Goal: Find specific page/section: Find specific page/section

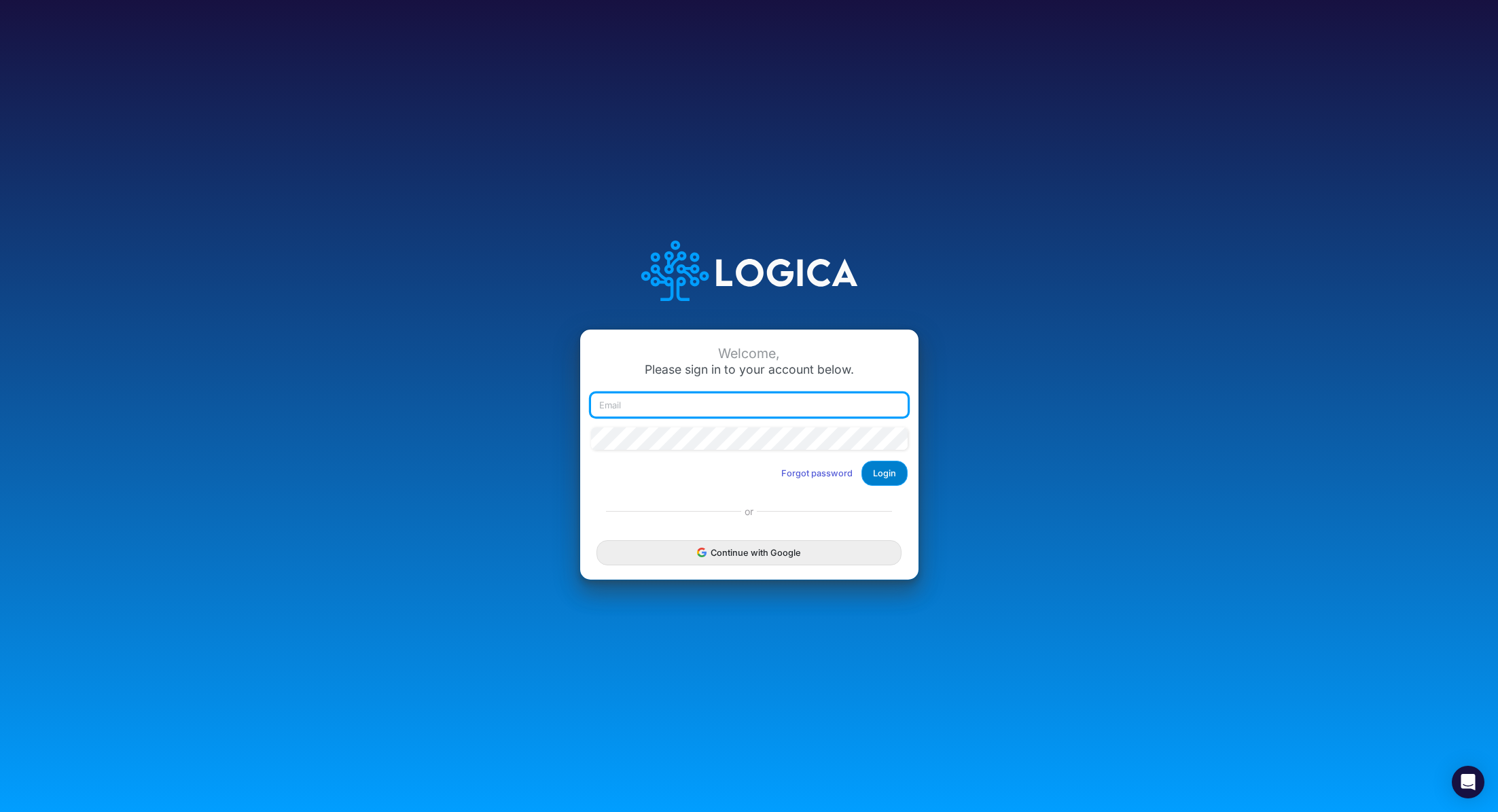
type input "[PERSON_NAME][EMAIL_ADDRESS][PERSON_NAME][DOMAIN_NAME]"
click at [878, 474] on button "Login" at bounding box center [884, 472] width 46 height 25
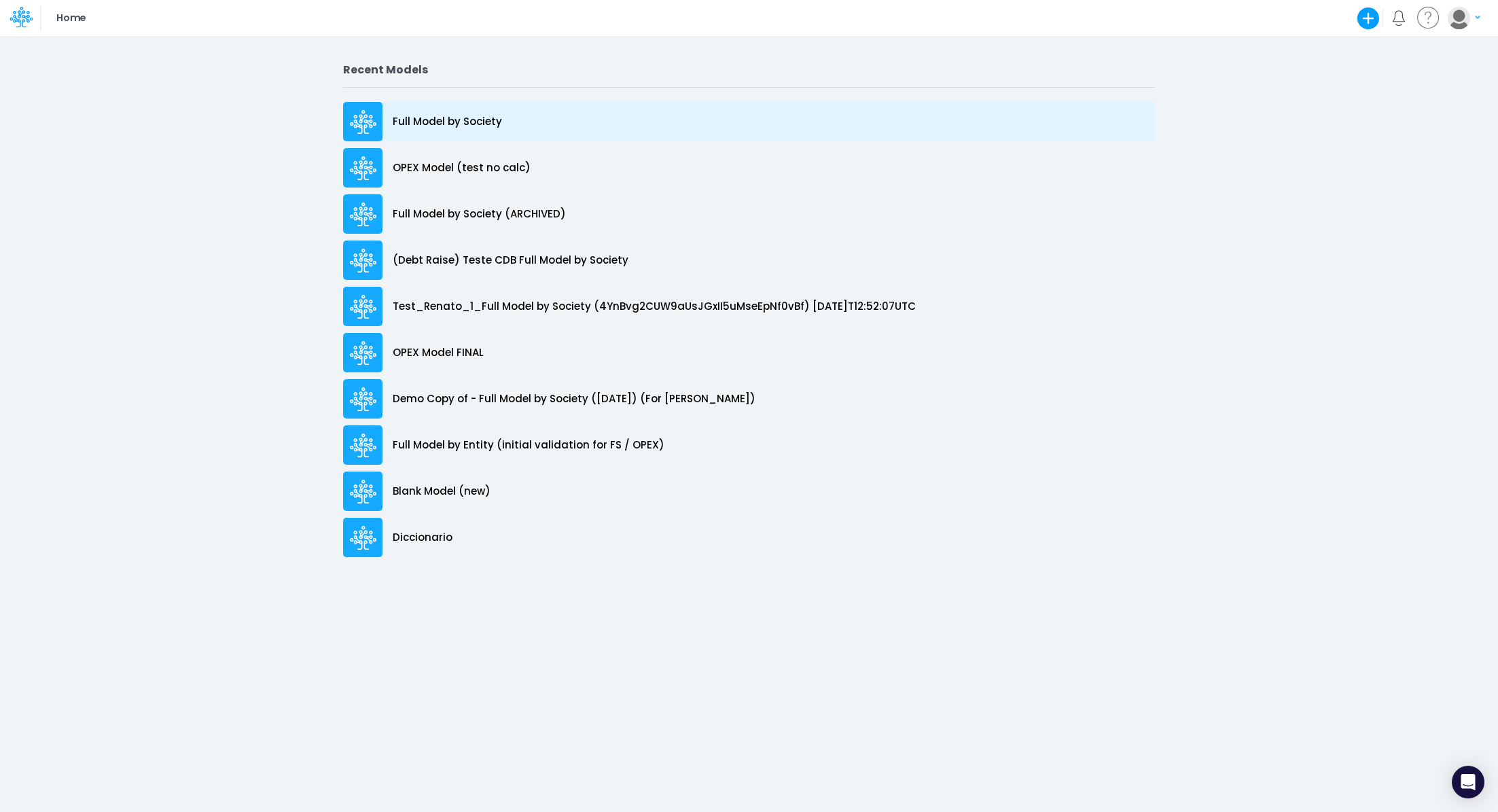
click at [452, 123] on p "Full Model by Society" at bounding box center [447, 122] width 109 height 16
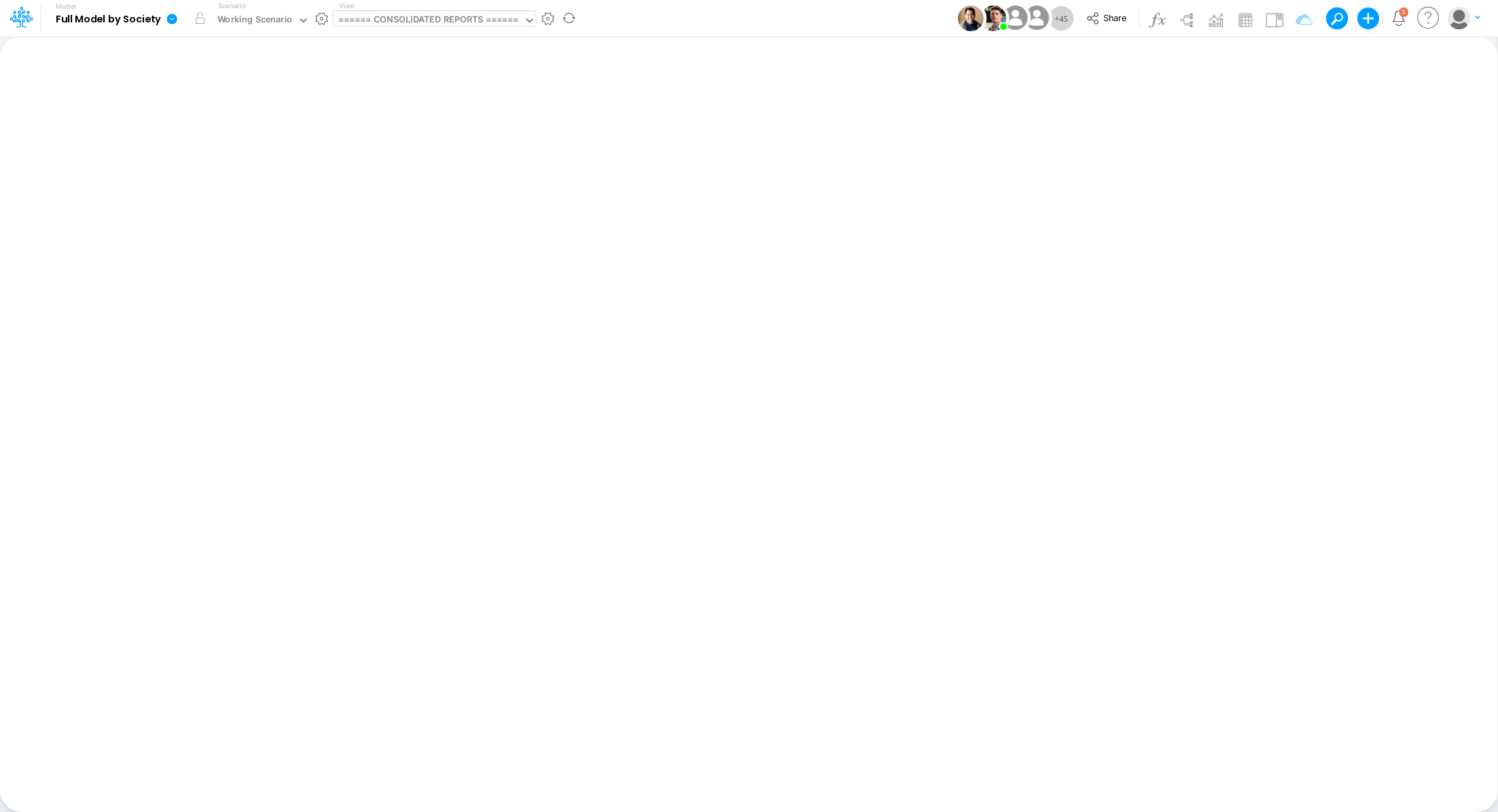
click at [403, 23] on div "====== CONSOLIDATED REPORTS ======" at bounding box center [428, 21] width 180 height 16
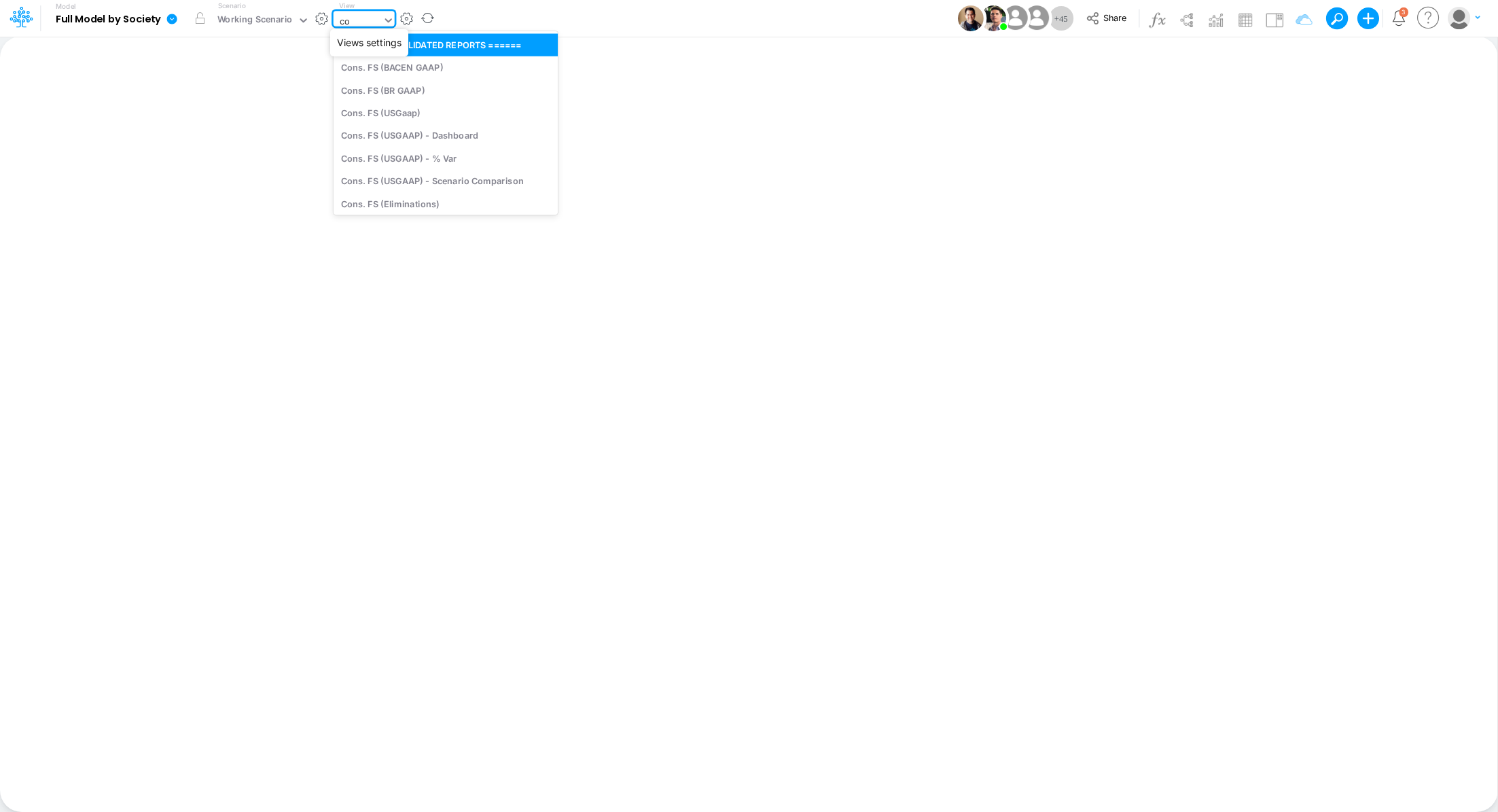
type input "con"
click at [397, 117] on div "Cons. FS (USGaap)" at bounding box center [445, 113] width 222 height 23
type input "Consolidated FS - USGAAP"
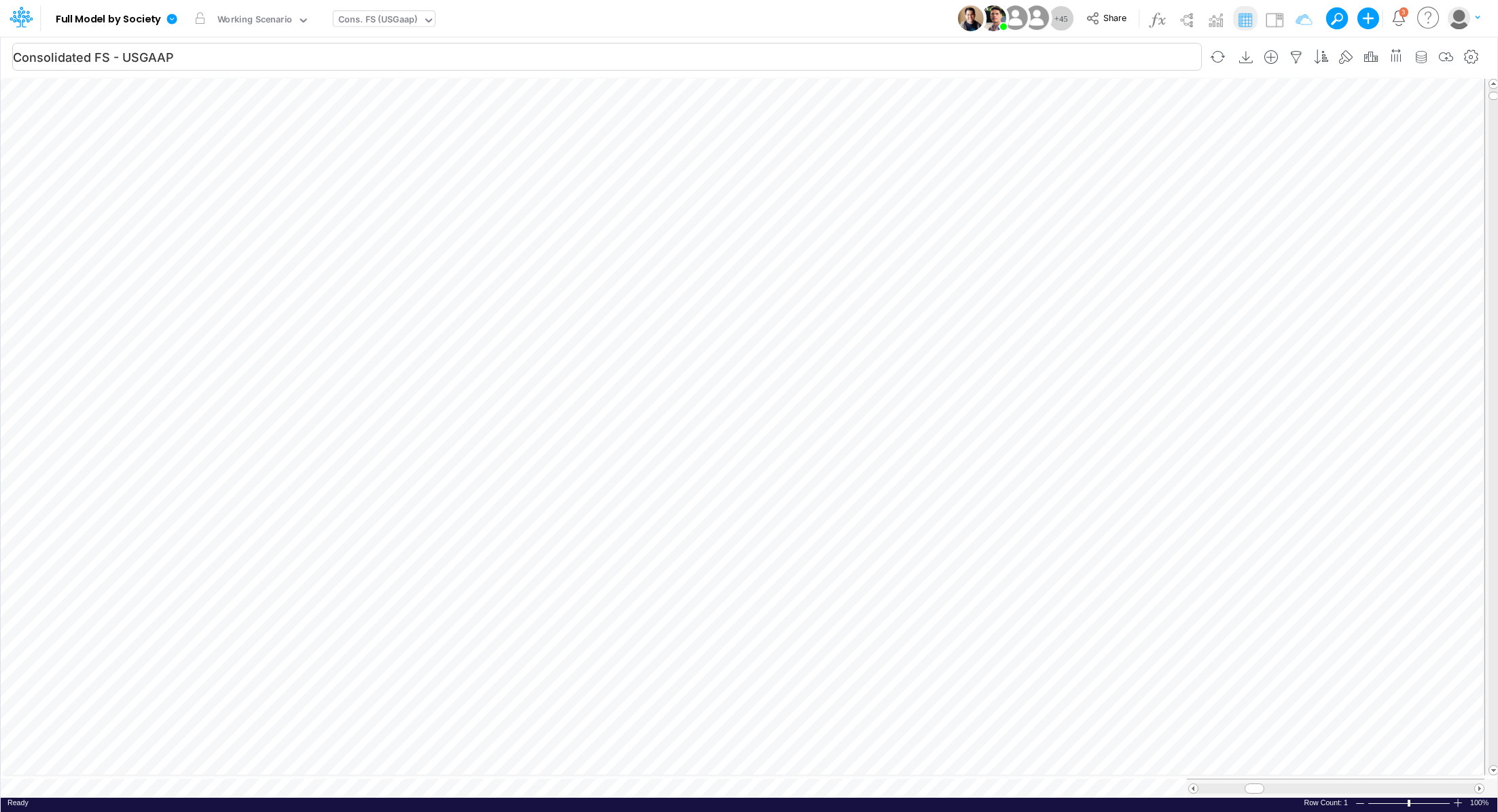
scroll to position [6, 2]
